Goal: Check status: Check status

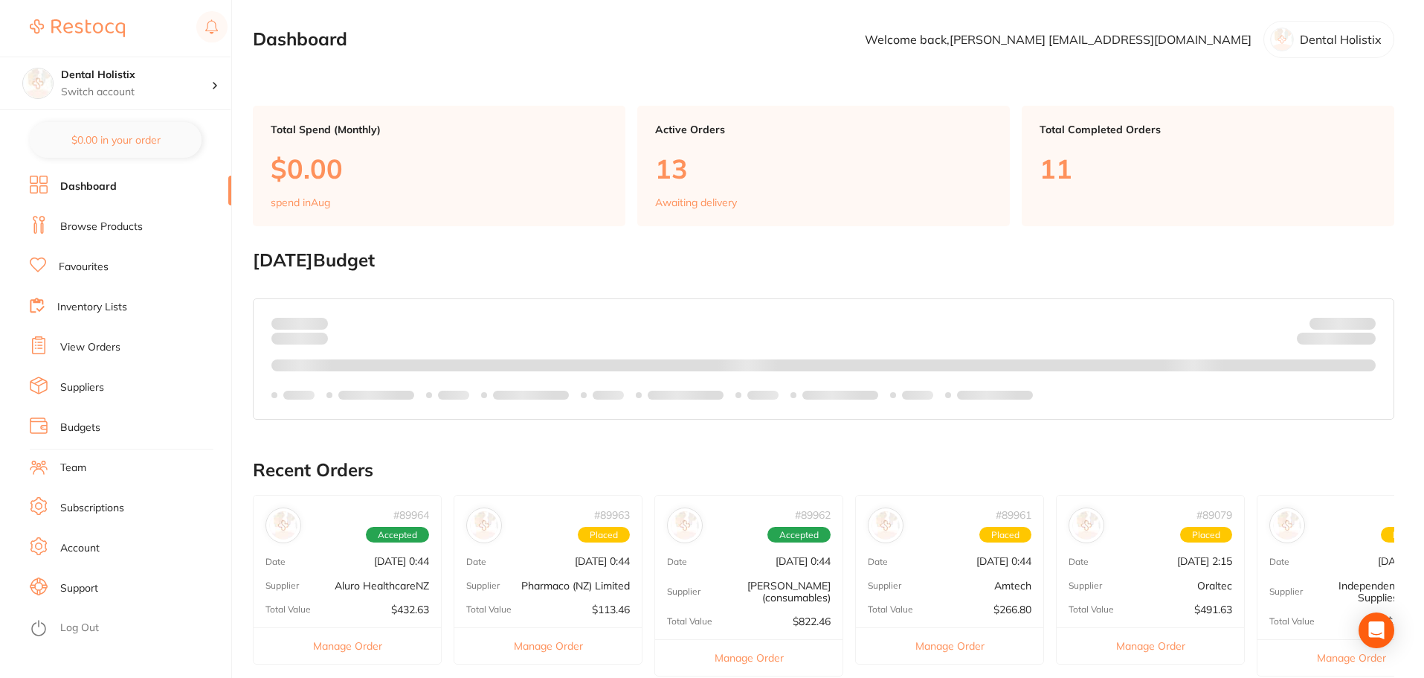
click at [100, 345] on link "View Orders" at bounding box center [90, 347] width 60 height 15
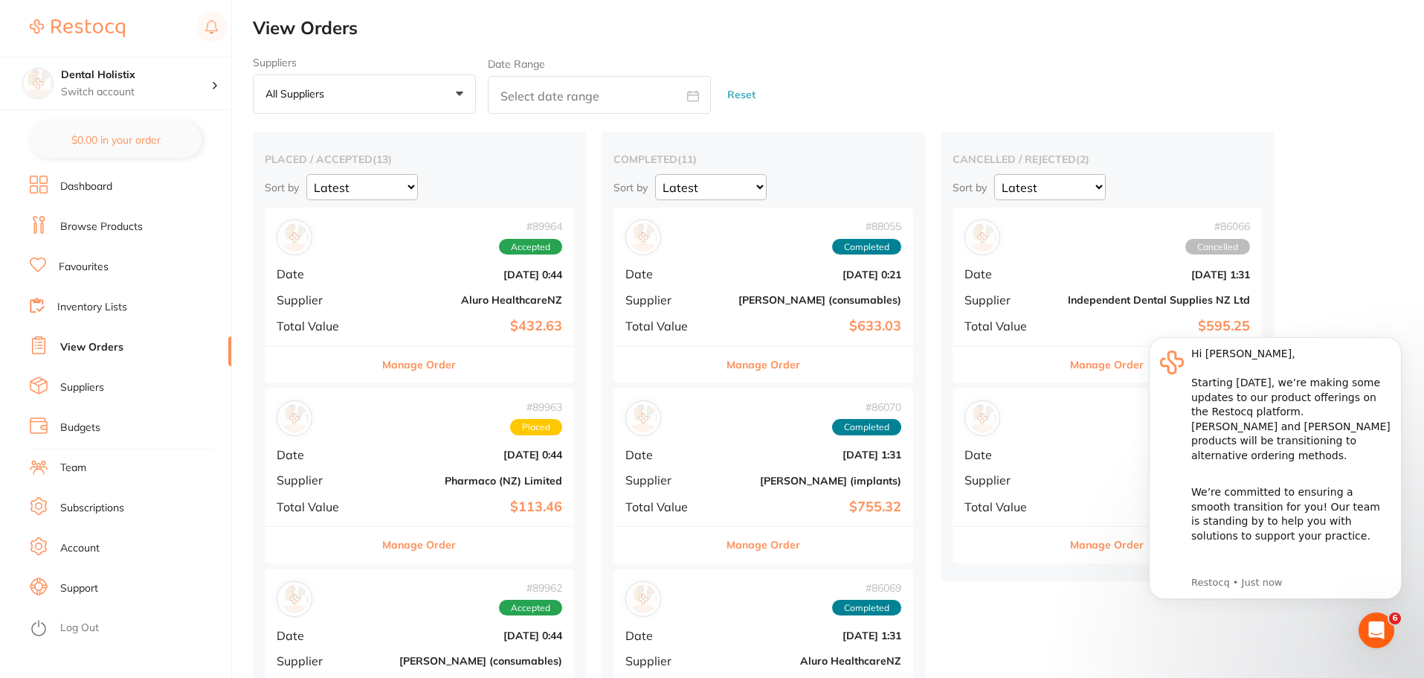
click at [437, 261] on div "# 89964 Accepted Date [DATE] 0:44 Supplier Aluro HealthcareNZ Total Value $432.…" at bounding box center [419, 277] width 309 height 138
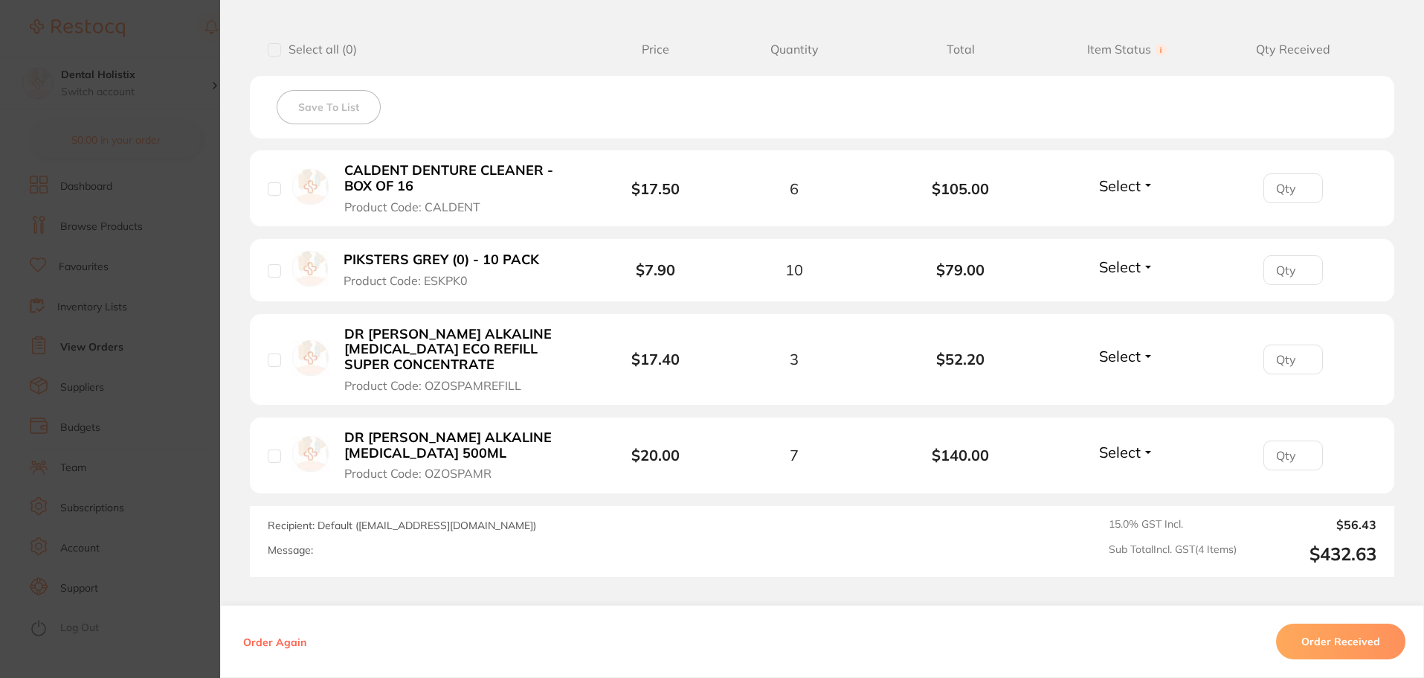
scroll to position [446, 0]
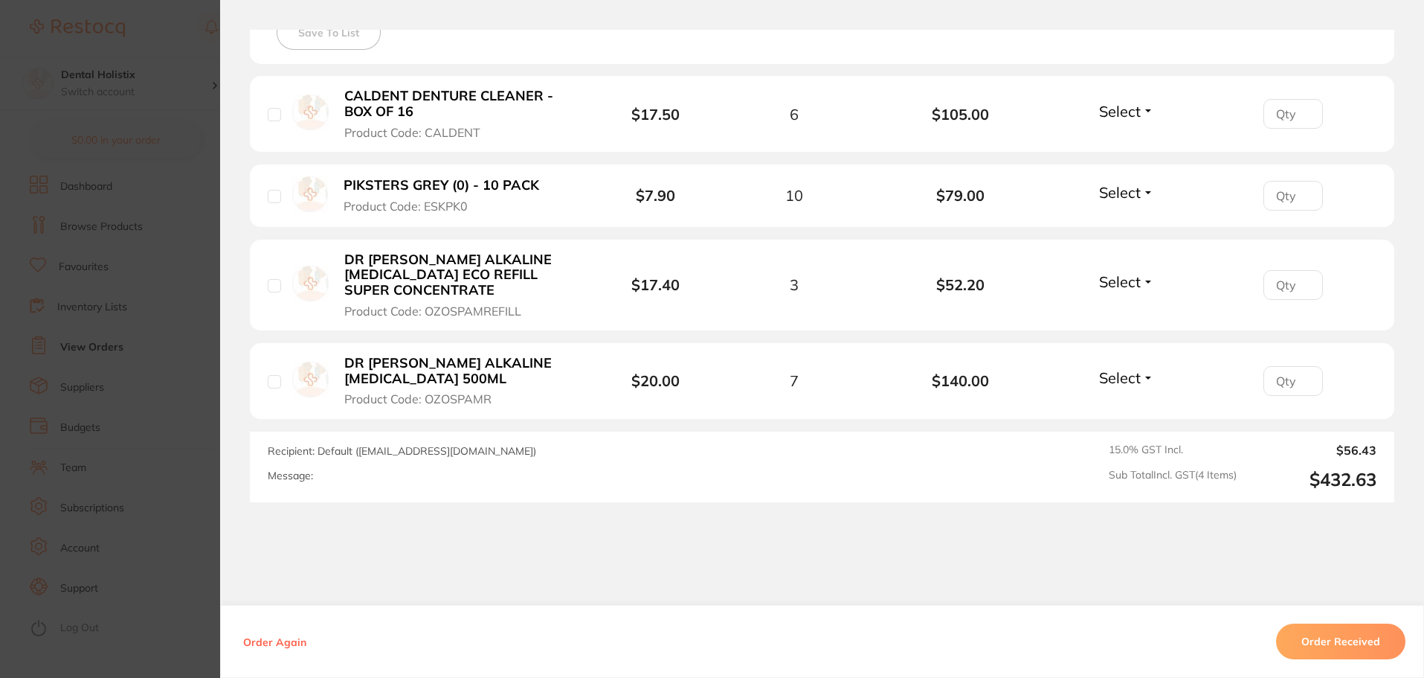
click at [565, 539] on div "Order ID: Restocq- 89964 Order Information Accepted Order Order Date [DATE] 0:4…" at bounding box center [822, 354] width 1204 height 648
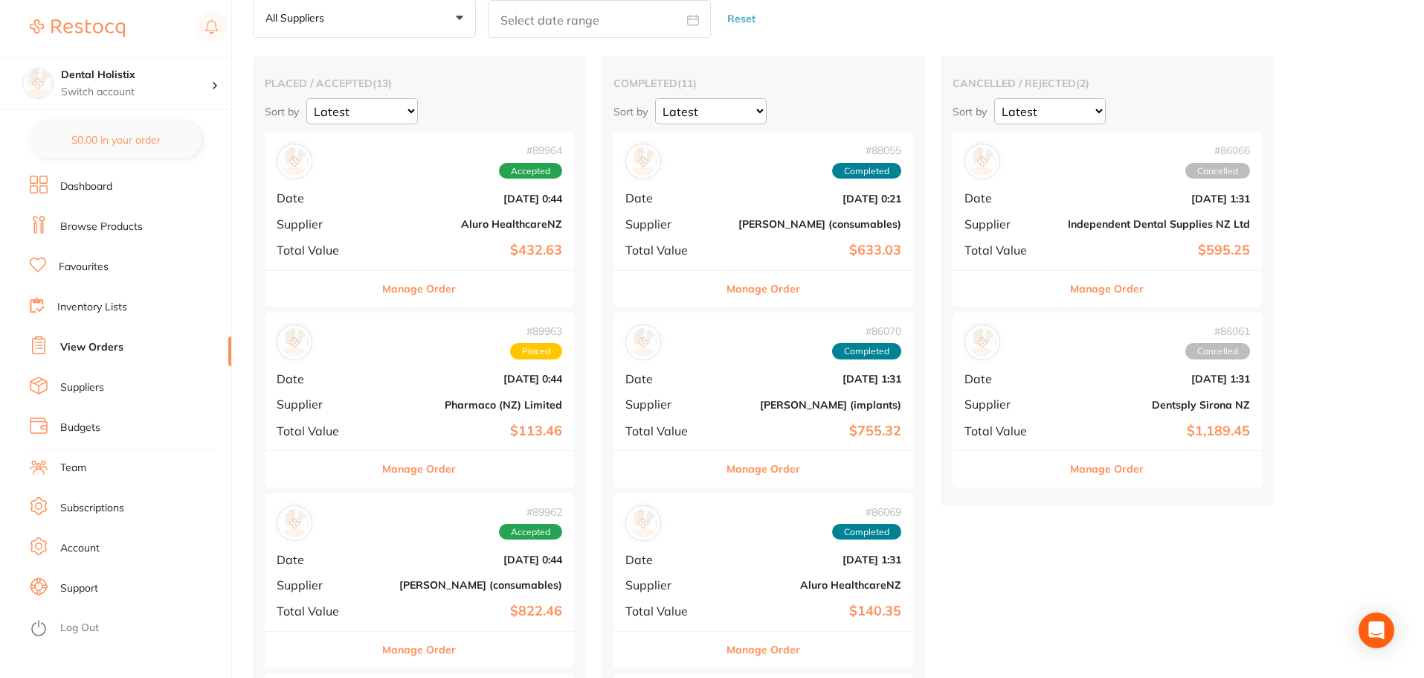
scroll to position [149, 0]
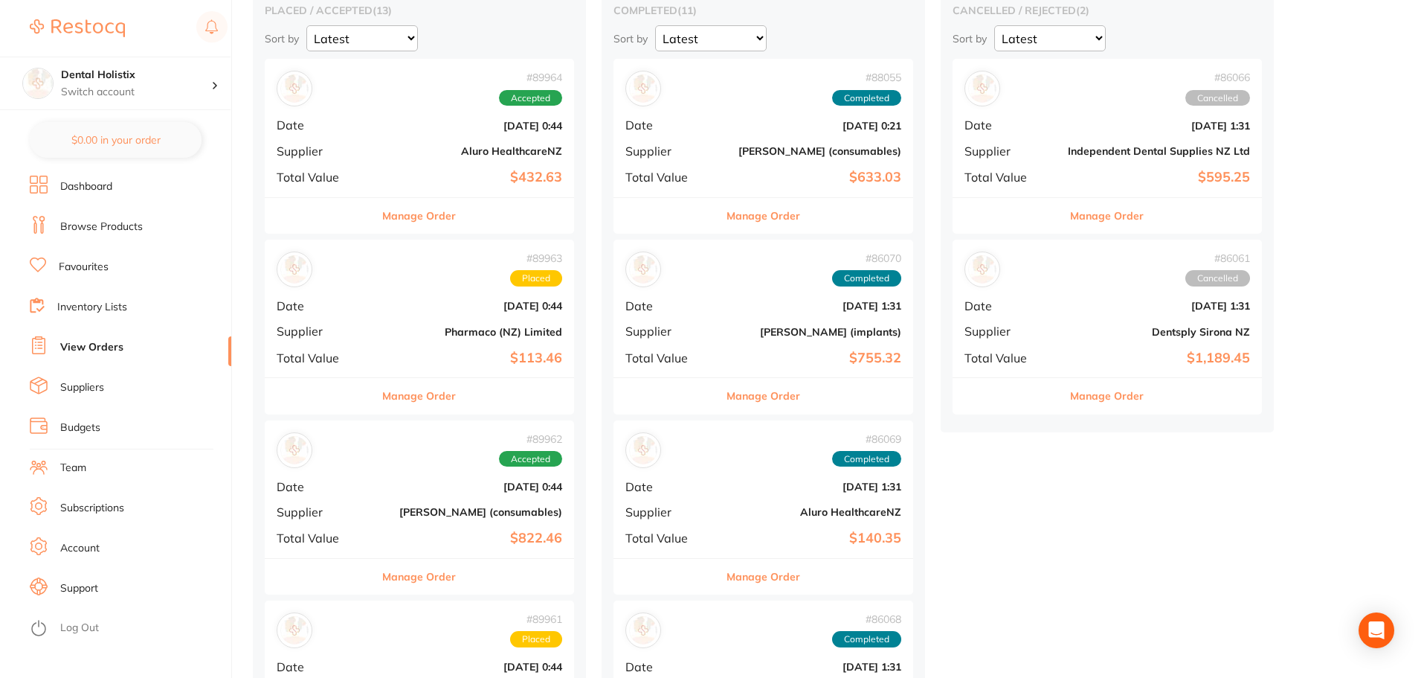
click at [430, 309] on b "[DATE] 0:44" at bounding box center [471, 306] width 182 height 12
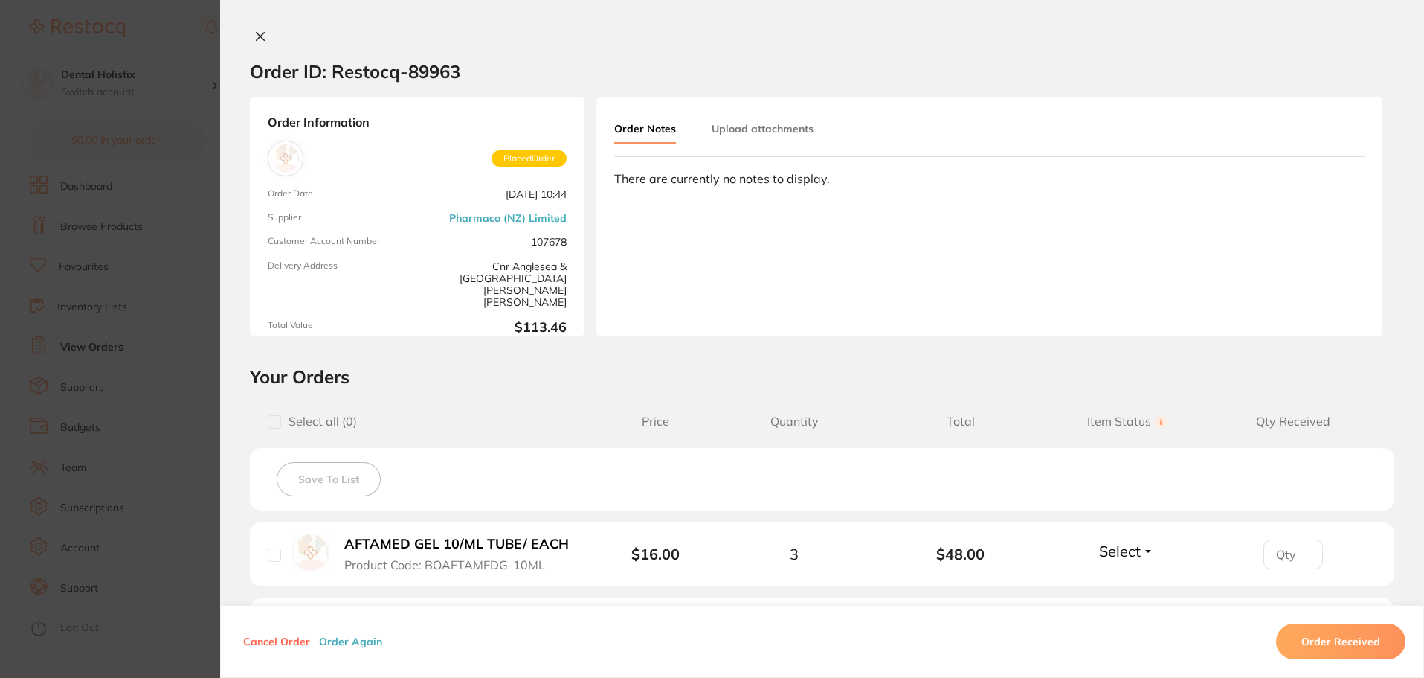
drag, startPoint x: 240, startPoint y: 30, endPoint x: 248, endPoint y: 30, distance: 8.2
click at [243, 30] on div at bounding box center [822, 38] width 1204 height 16
click at [257, 30] on button at bounding box center [260, 38] width 21 height 16
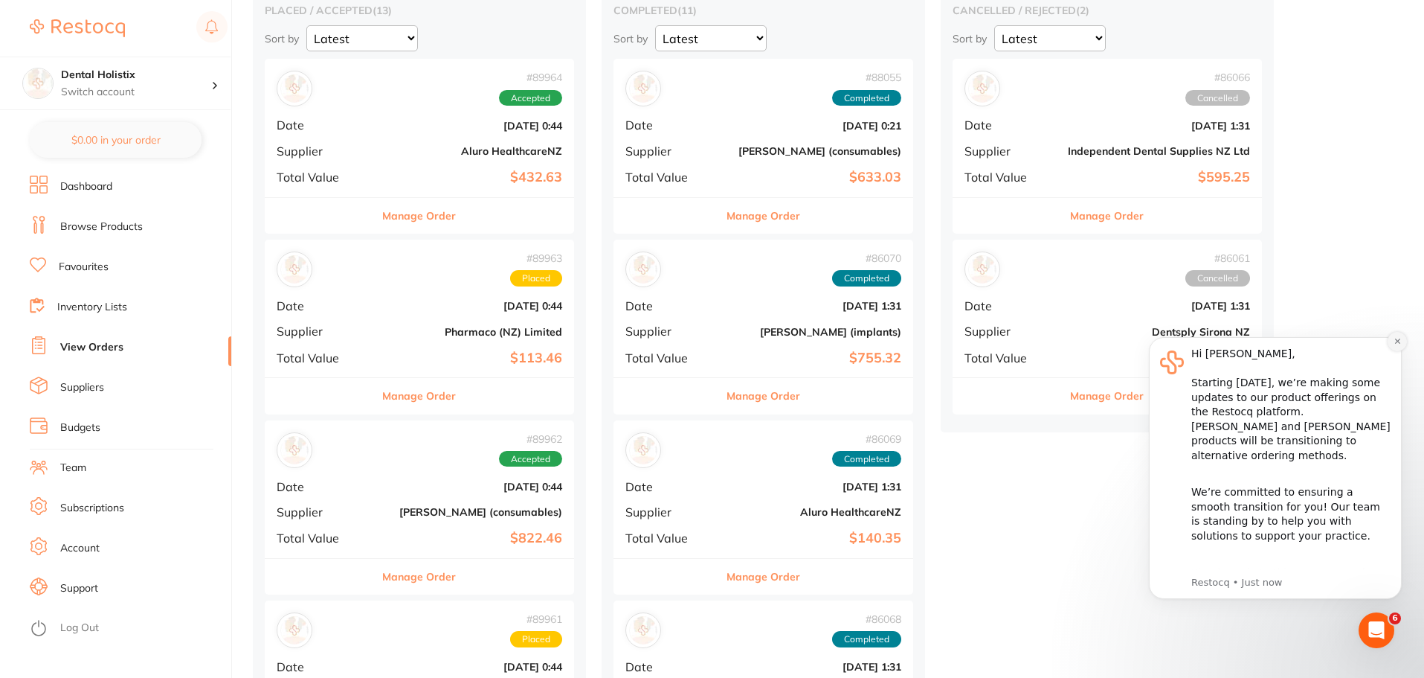
click at [1403, 344] on button "Dismiss notification" at bounding box center [1397, 341] width 19 height 19
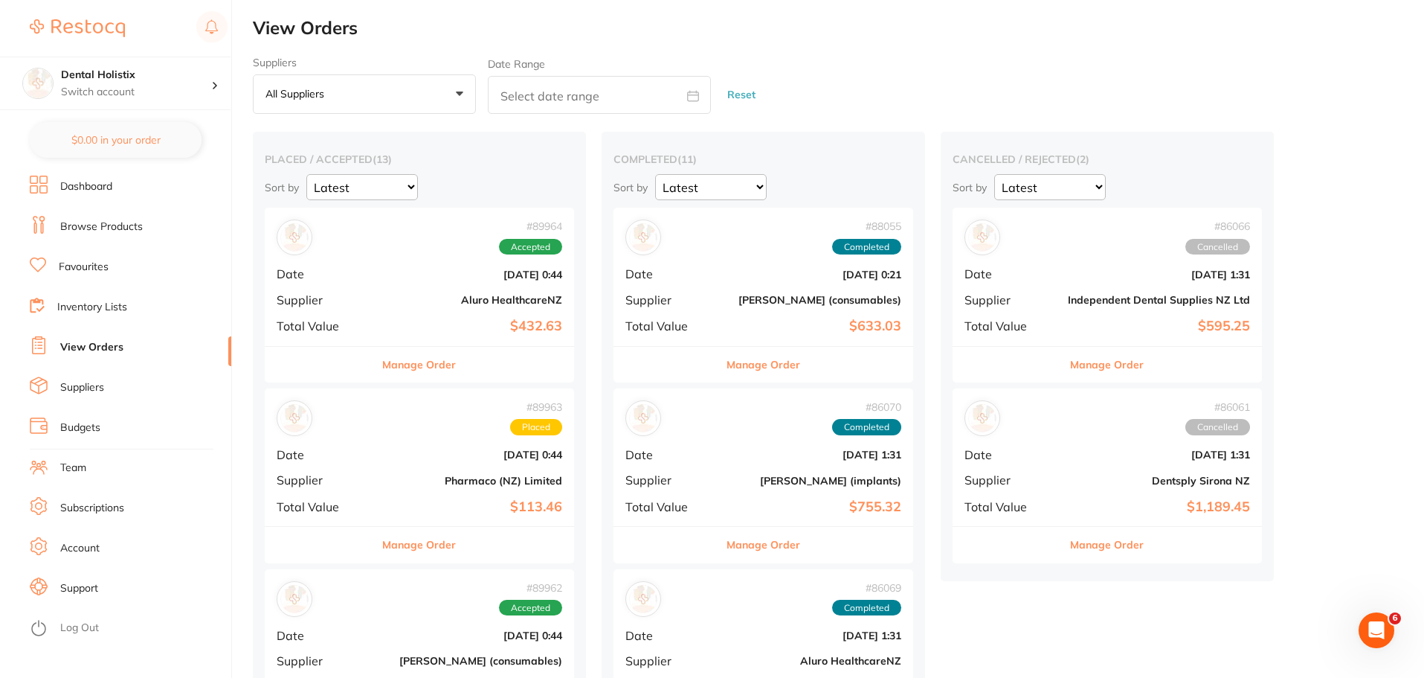
click at [725, 269] on b "[DATE] 0:21" at bounding box center [813, 275] width 176 height 12
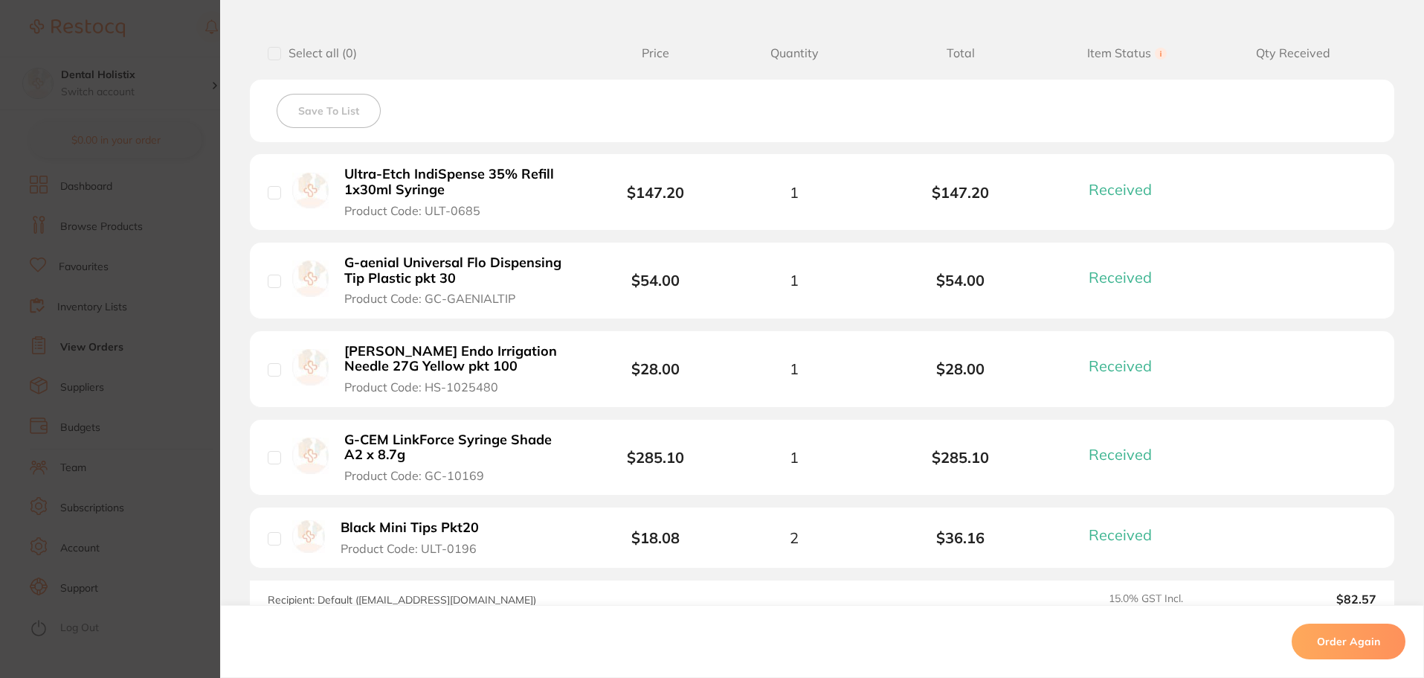
scroll to position [372, 0]
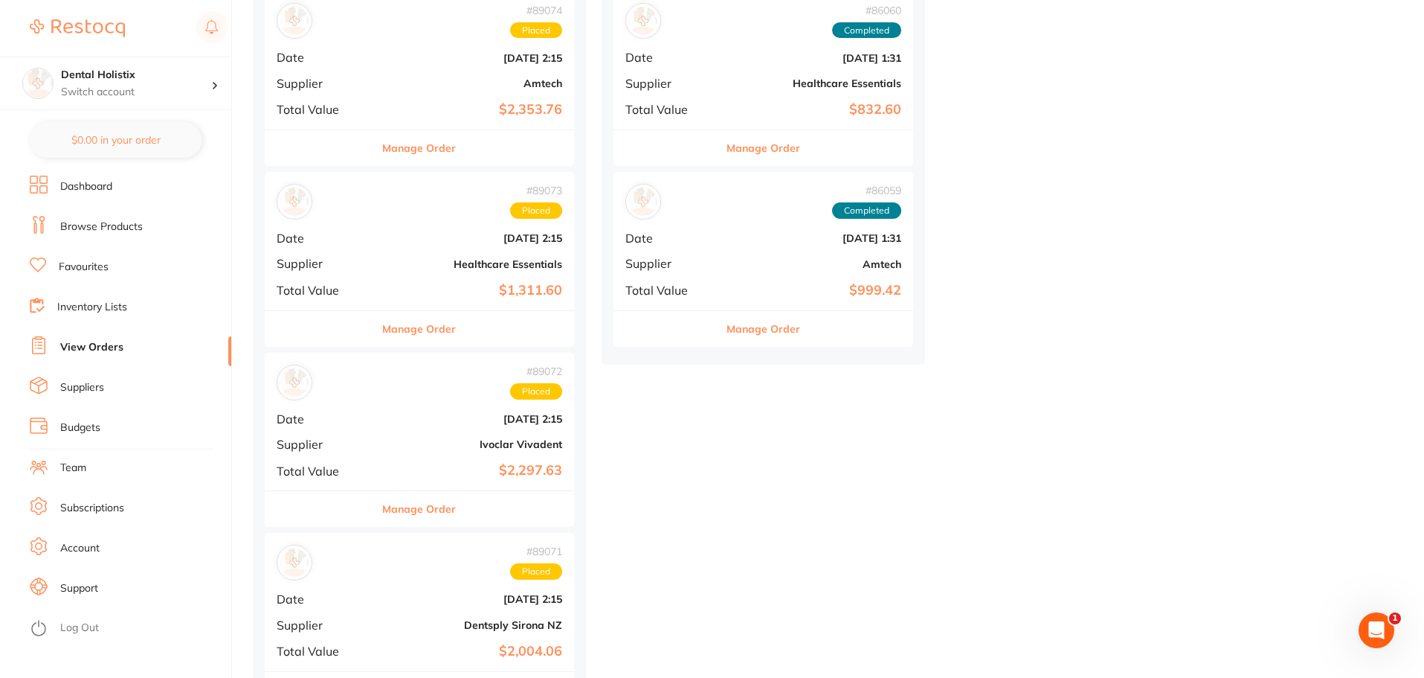
scroll to position [1892, 0]
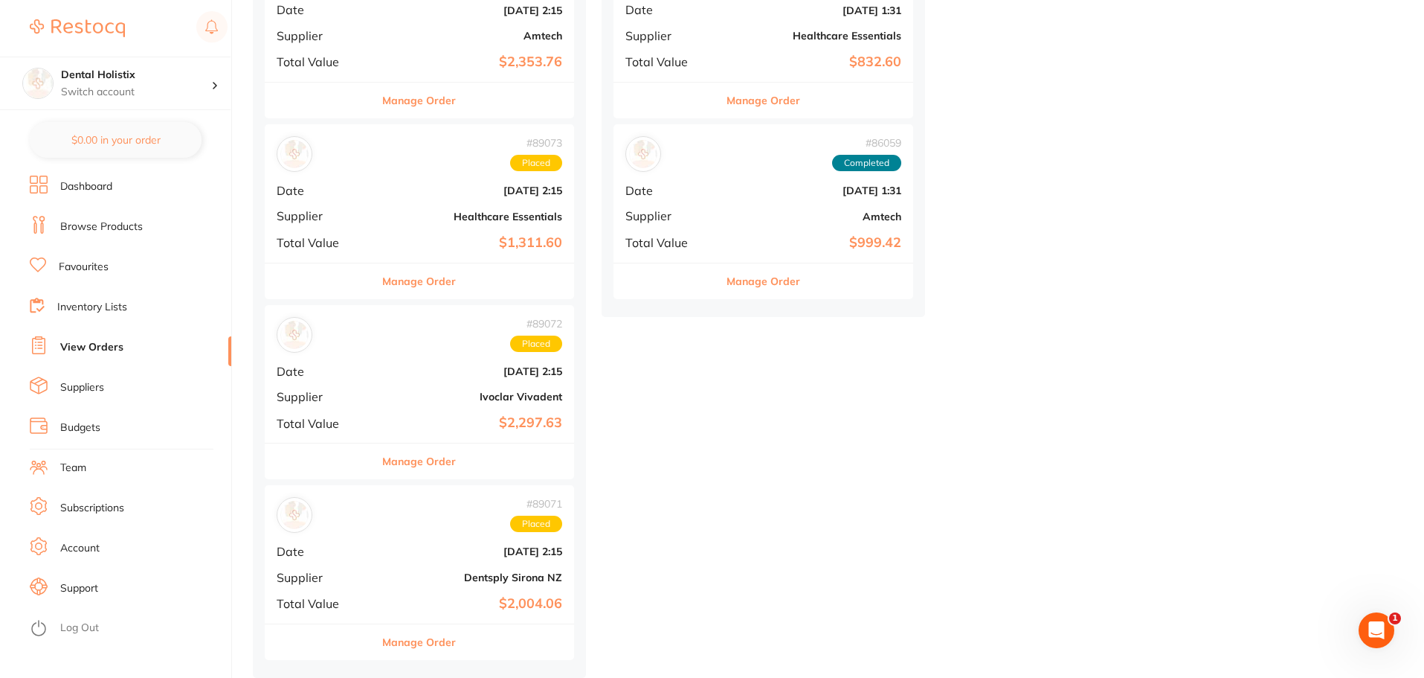
click at [517, 571] on b "Dentsply Sirona NZ" at bounding box center [471, 577] width 182 height 12
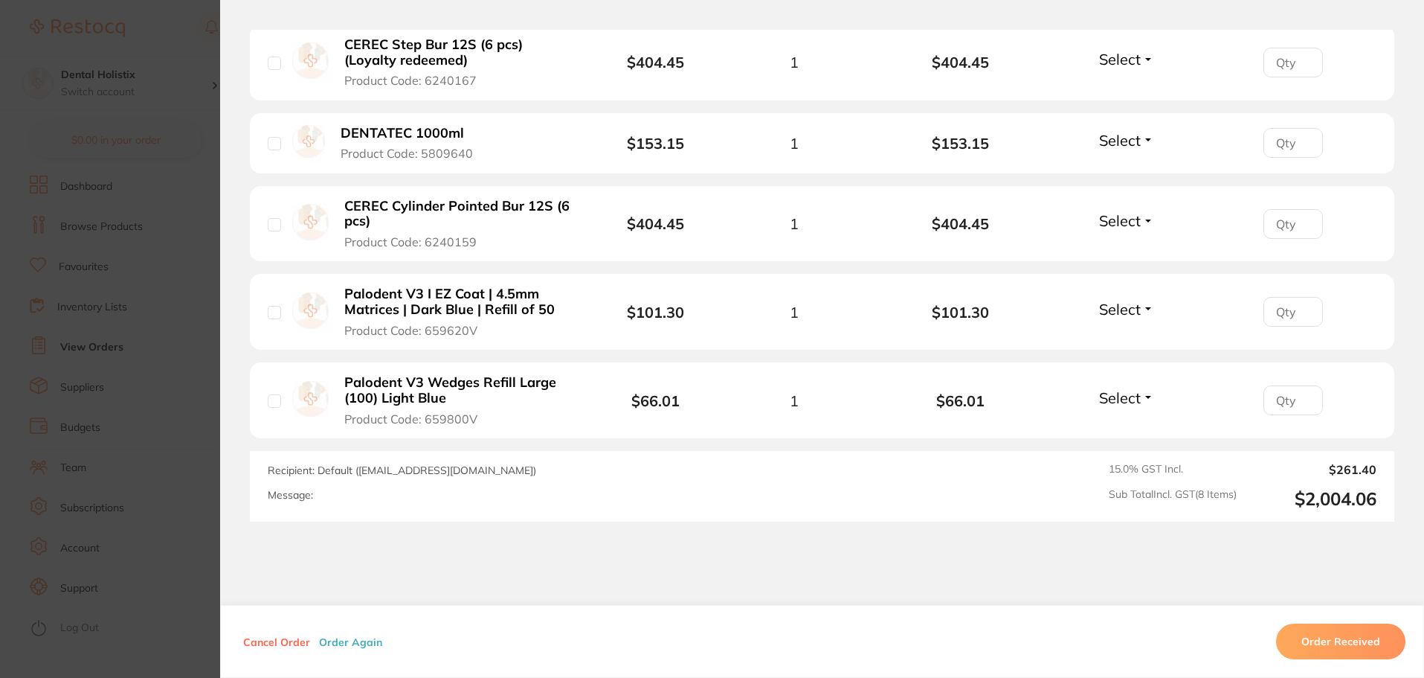
scroll to position [845, 0]
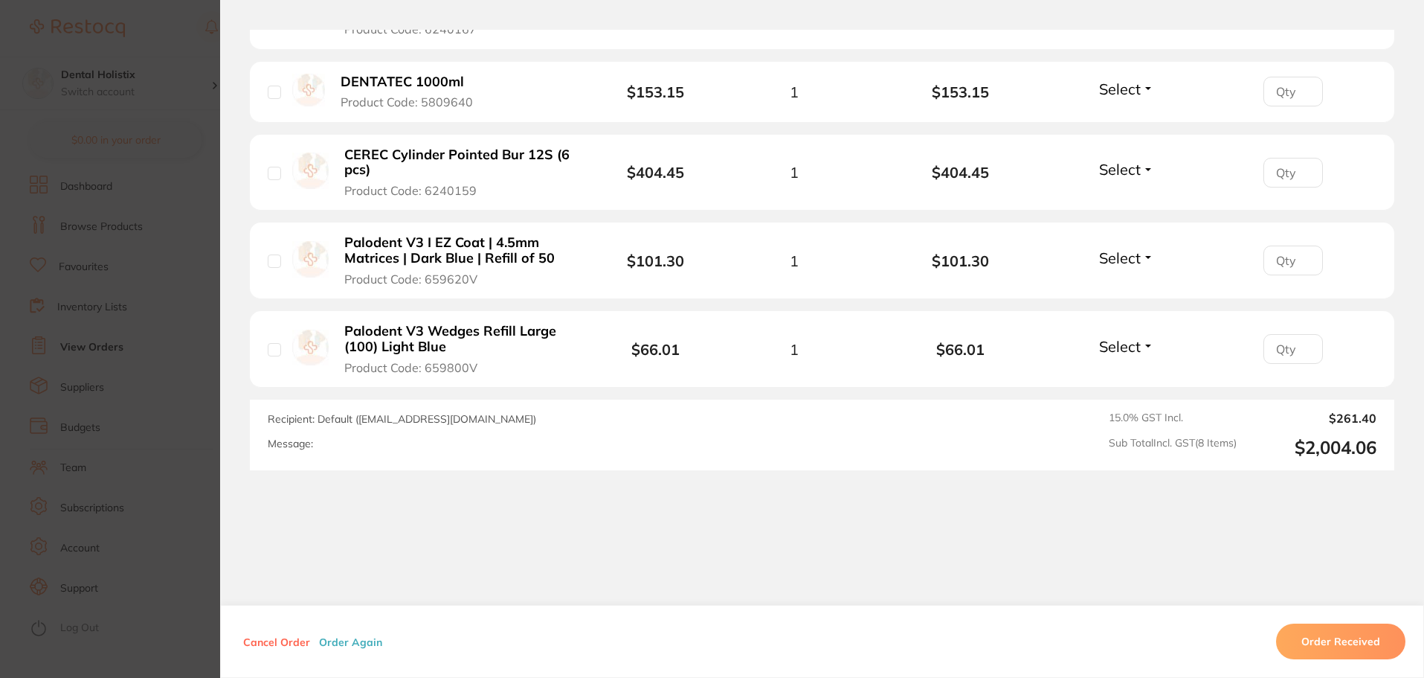
click at [190, 571] on section "Order ID: Restocq- 89071 Order Information Placed Order Order Date [DATE] 2:15 …" at bounding box center [712, 339] width 1424 height 678
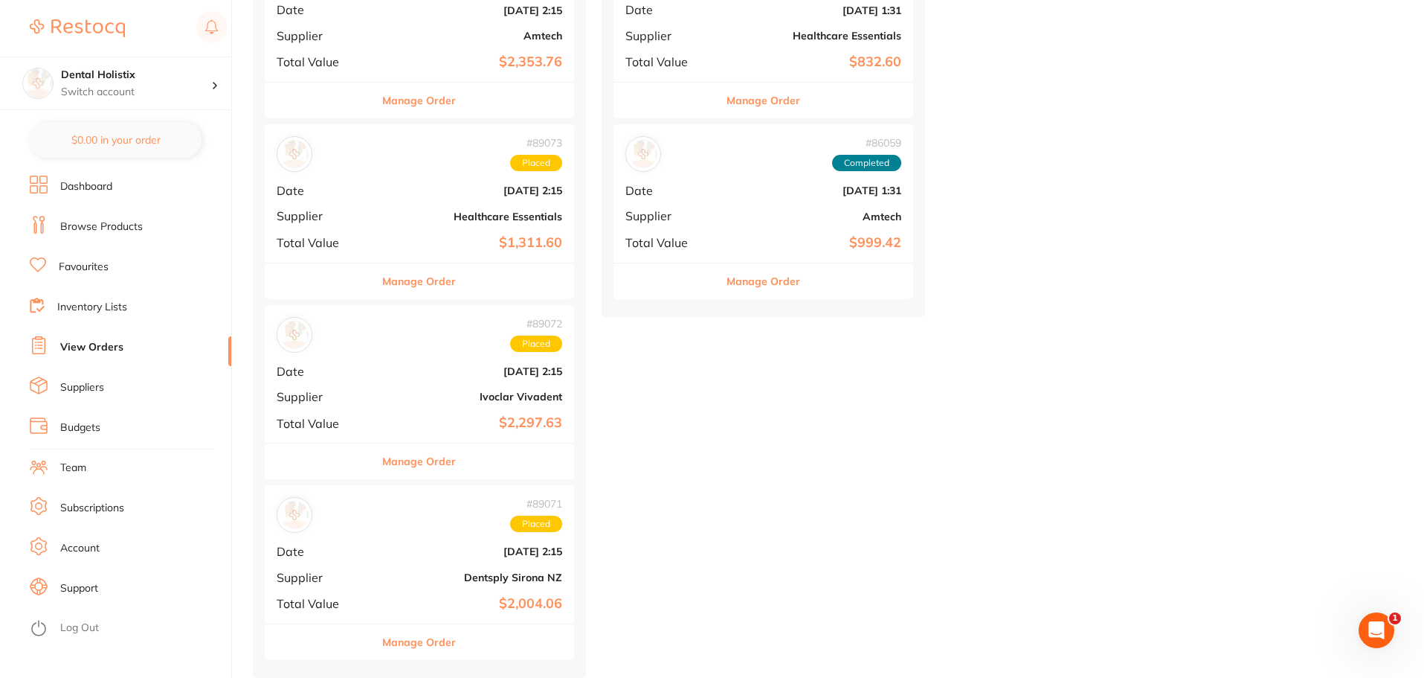
click at [460, 571] on b "Dentsply Sirona NZ" at bounding box center [471, 577] width 182 height 12
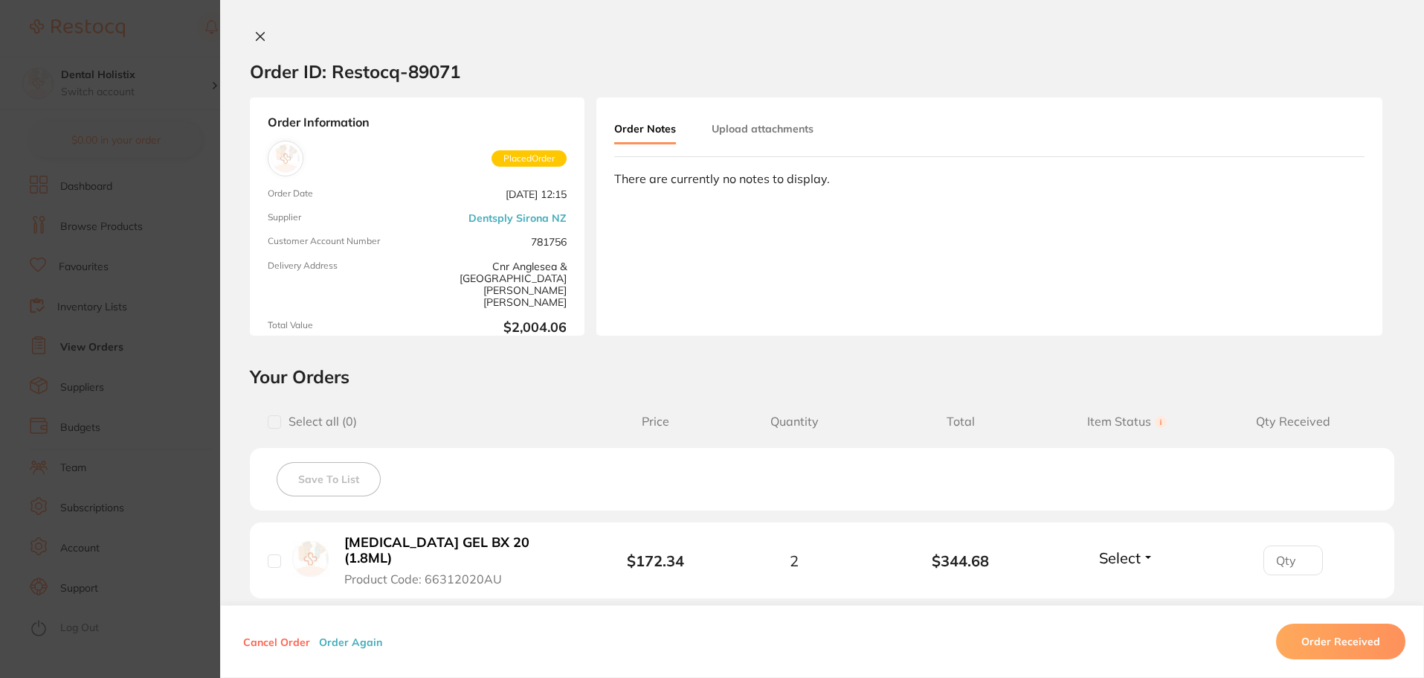
click at [530, 216] on link "Dentsply Sirona NZ" at bounding box center [518, 218] width 98 height 12
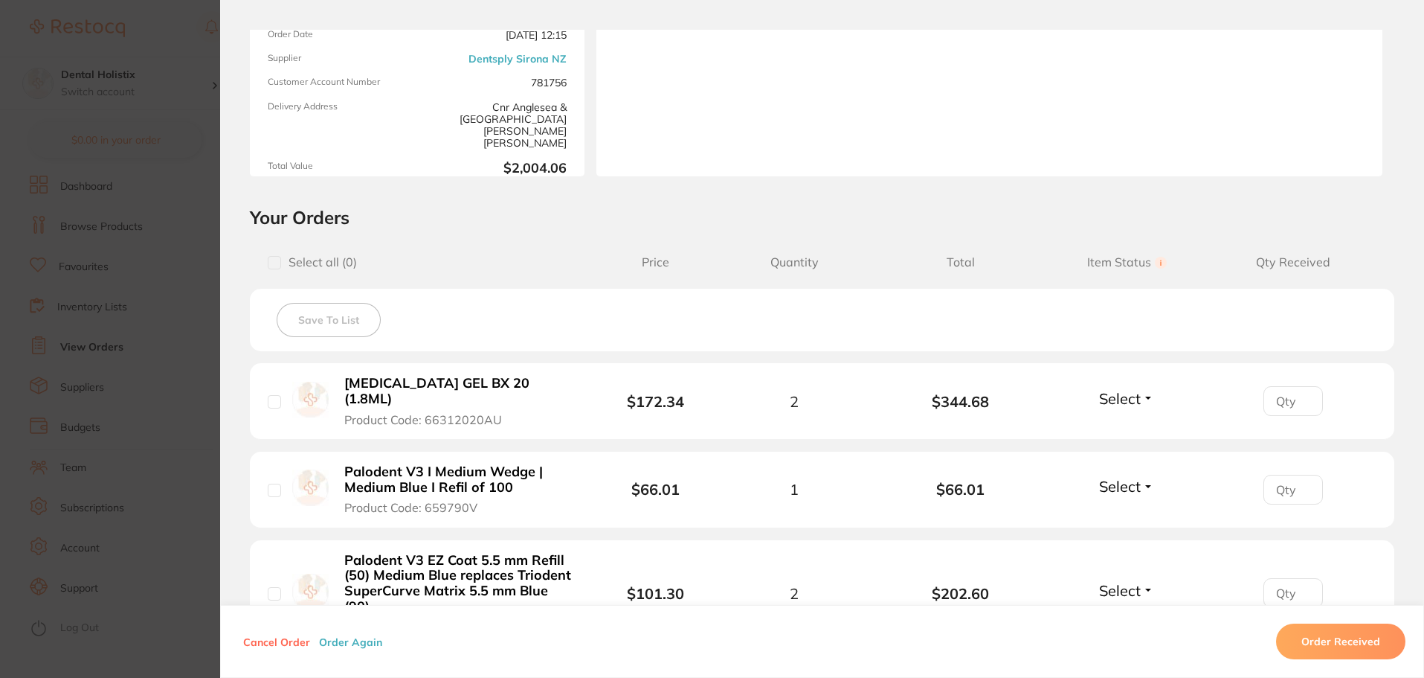
scroll to position [149, 0]
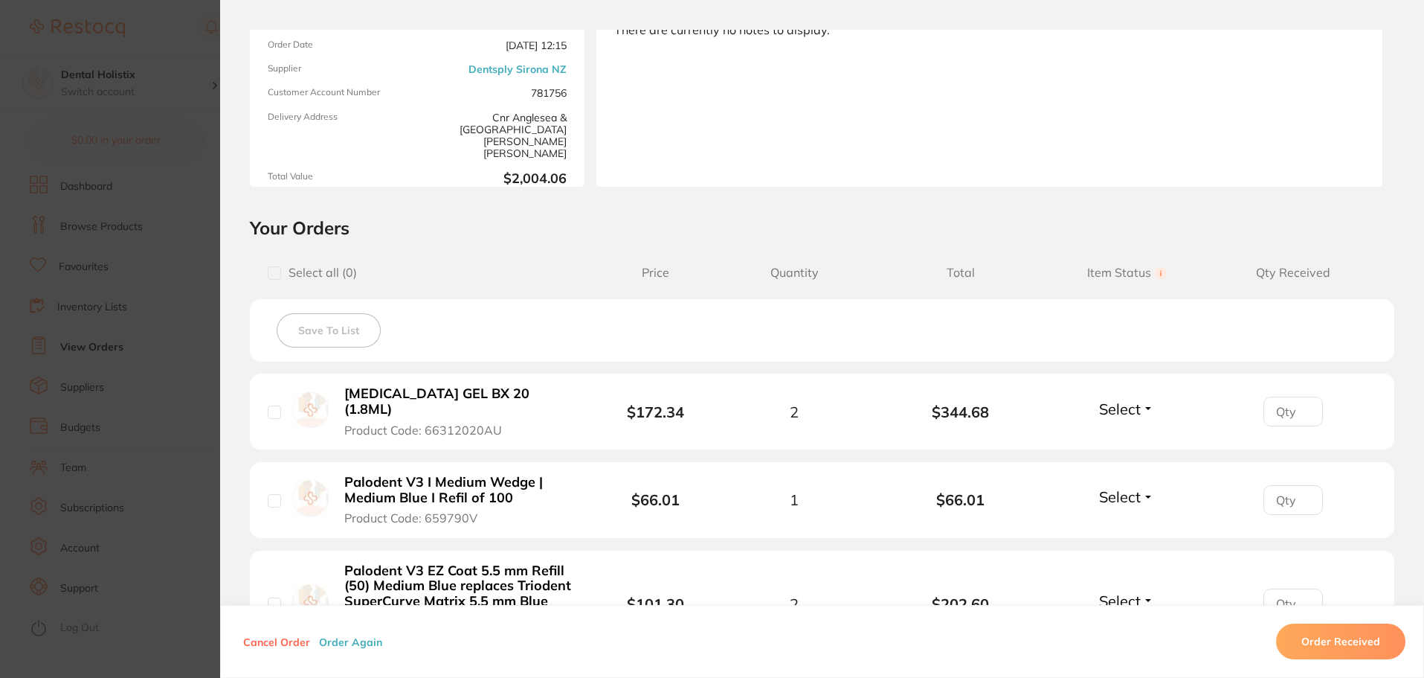
click at [1142, 403] on button "Select" at bounding box center [1127, 408] width 64 height 19
click at [1142, 408] on button "Select" at bounding box center [1127, 408] width 64 height 19
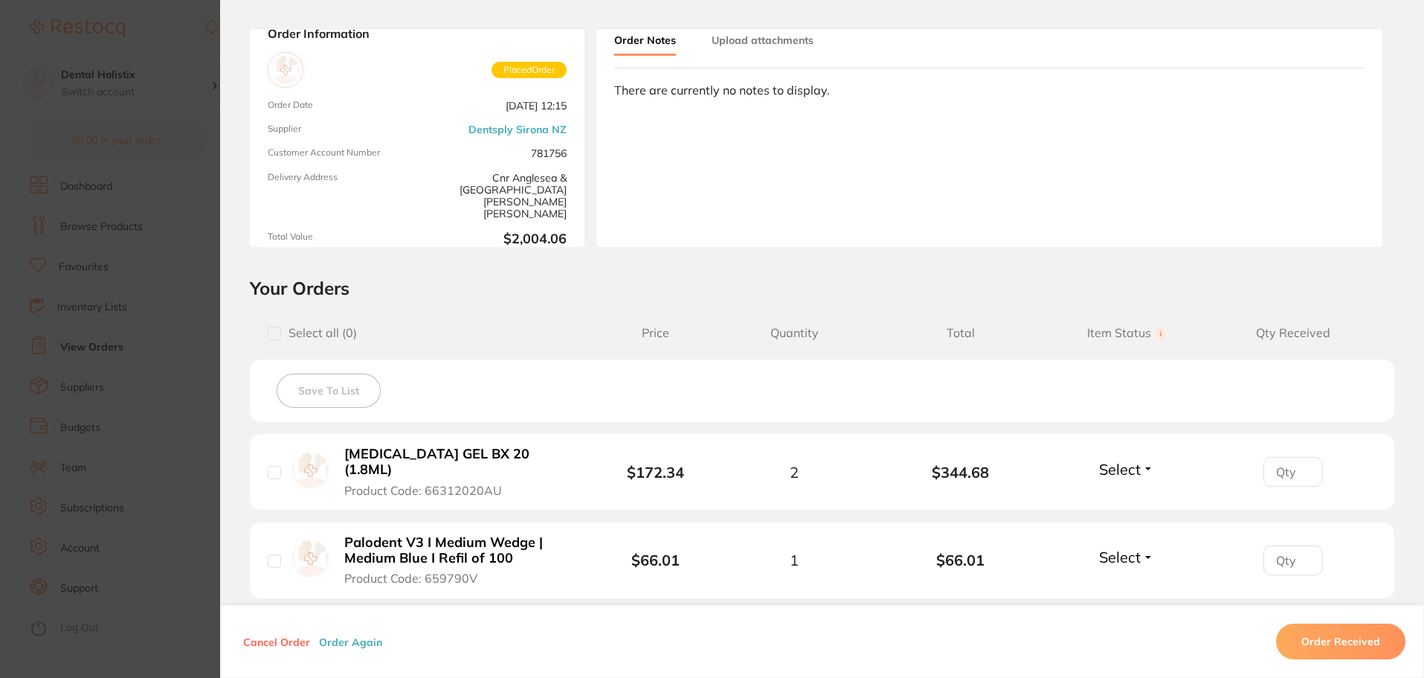
scroll to position [0, 0]
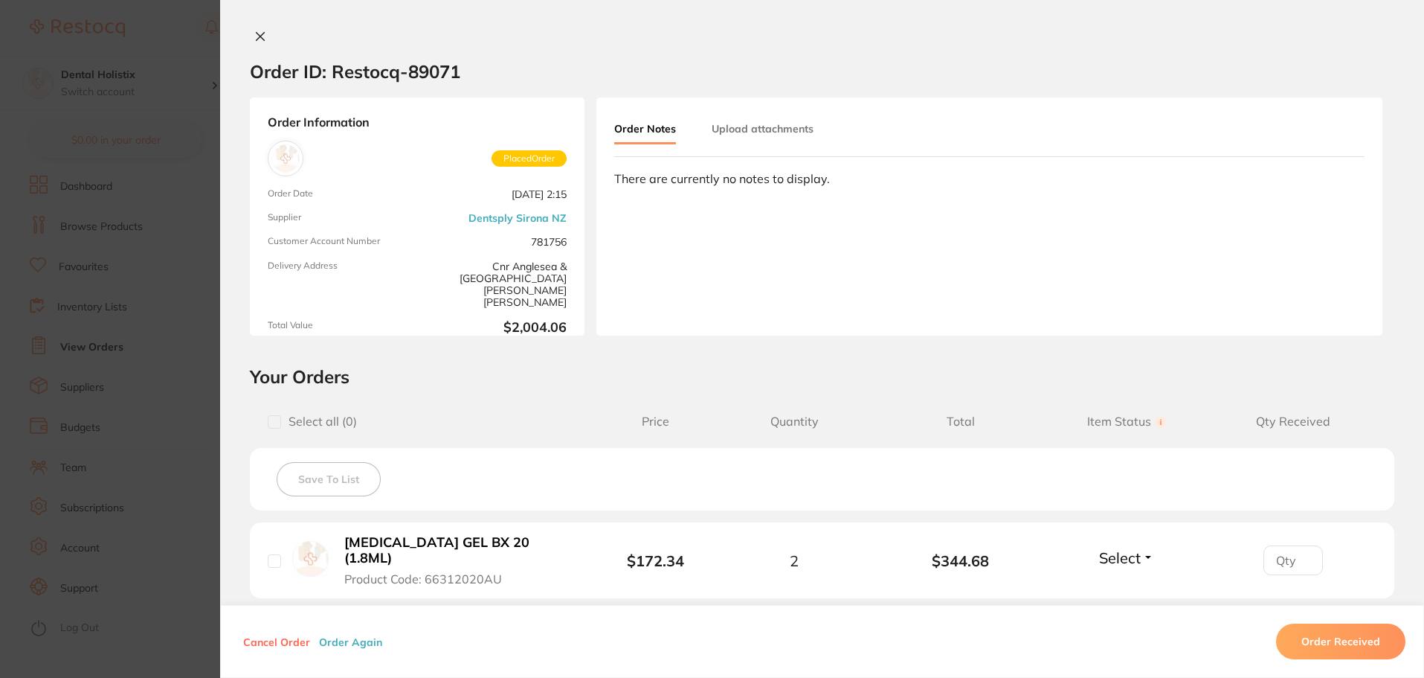
drag, startPoint x: 250, startPoint y: 29, endPoint x: 353, endPoint y: 113, distance: 132.7
click at [252, 29] on div "Order ID: Restocq- 89071 Order Information Placed Order Order Date [DATE] 2:15 …" at bounding box center [822, 339] width 1204 height 678
